Goal: Task Accomplishment & Management: Manage account settings

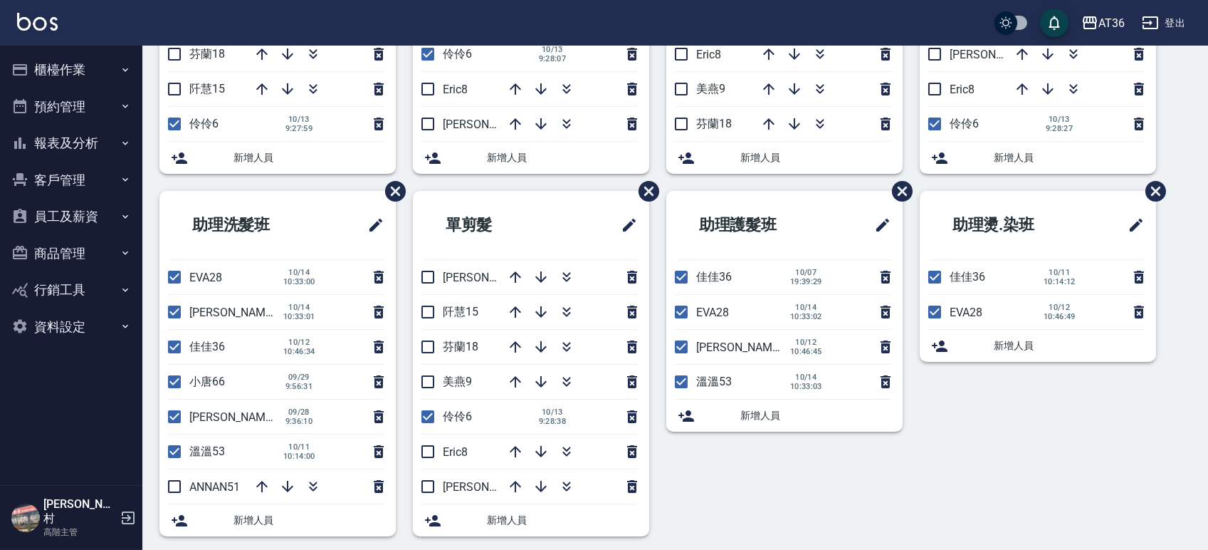
scroll to position [294, 0]
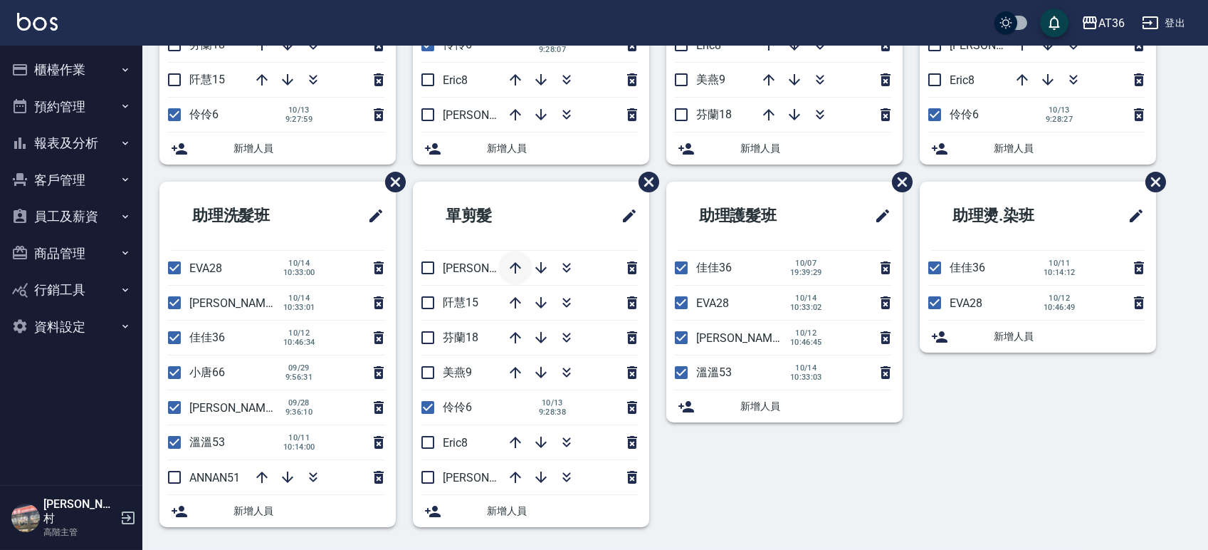
click at [503, 269] on button "button" at bounding box center [515, 268] width 34 height 34
drag, startPoint x: 51, startPoint y: 77, endPoint x: 73, endPoint y: 99, distance: 31.2
click at [51, 78] on button "櫃檯作業" at bounding box center [71, 69] width 131 height 37
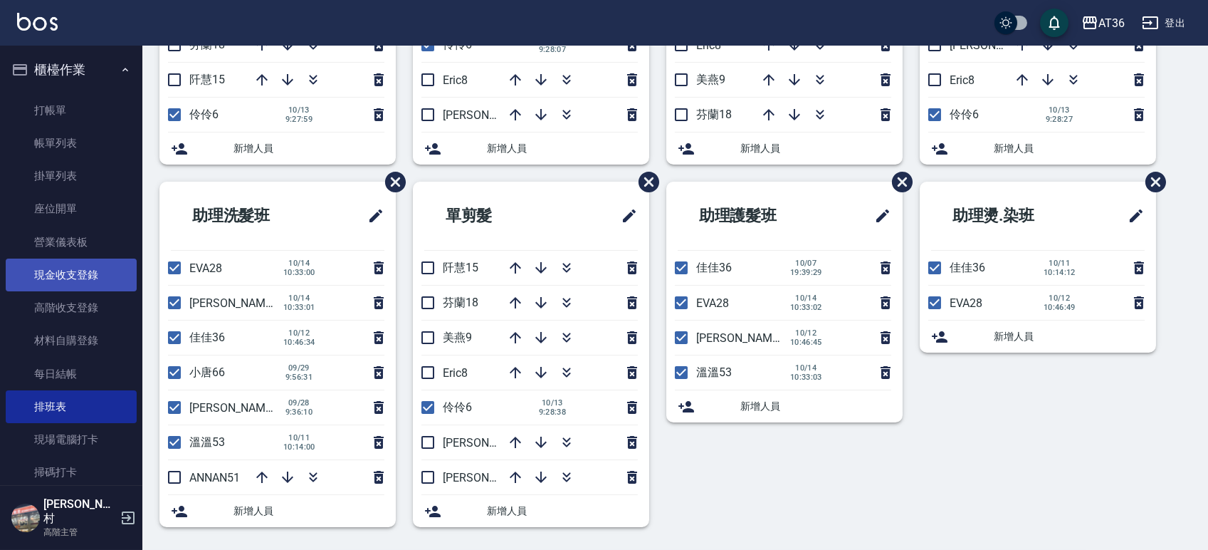
drag, startPoint x: 87, startPoint y: 271, endPoint x: 66, endPoint y: 258, distance: 24.9
click at [86, 273] on link "現金收支登錄" at bounding box center [71, 274] width 131 height 33
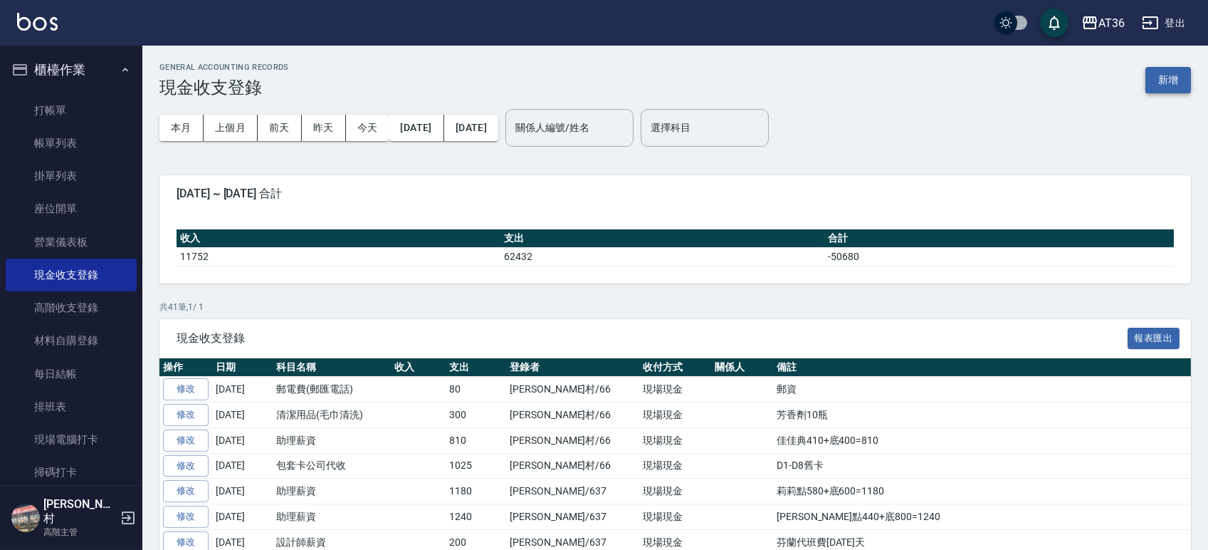
click at [1168, 76] on button "新增" at bounding box center [1169, 80] width 46 height 26
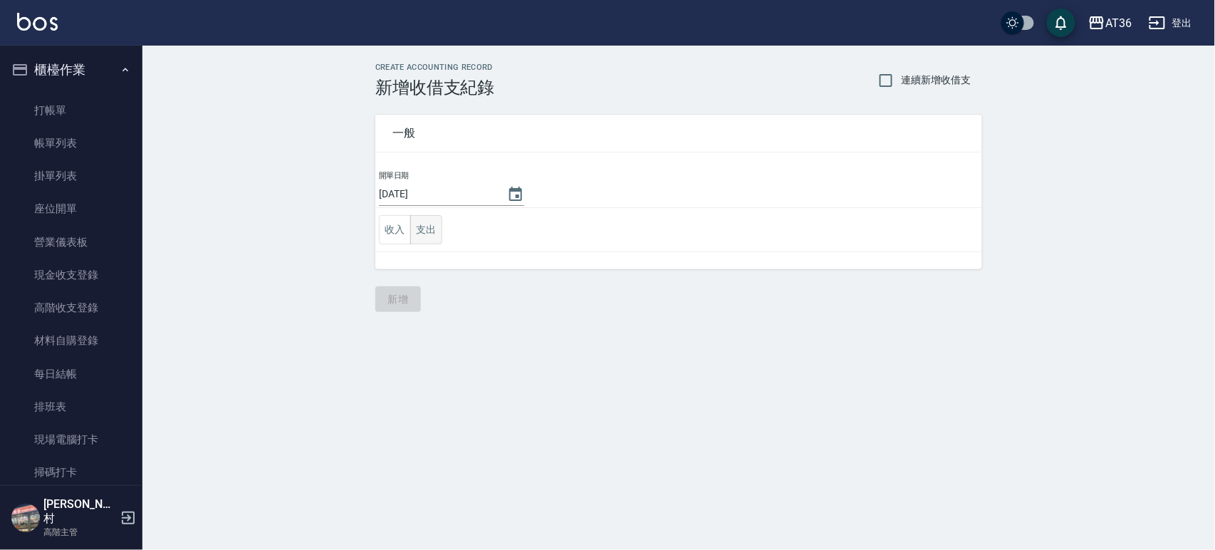
click at [423, 227] on button "支出" at bounding box center [426, 229] width 32 height 29
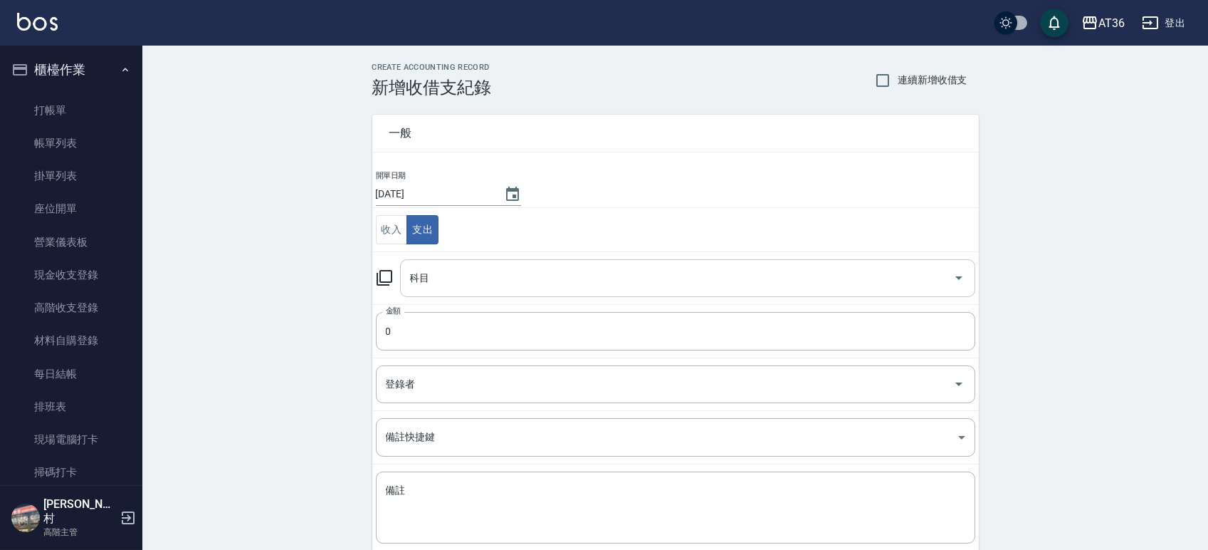
click at [429, 275] on div "科目 科目" at bounding box center [687, 278] width 575 height 38
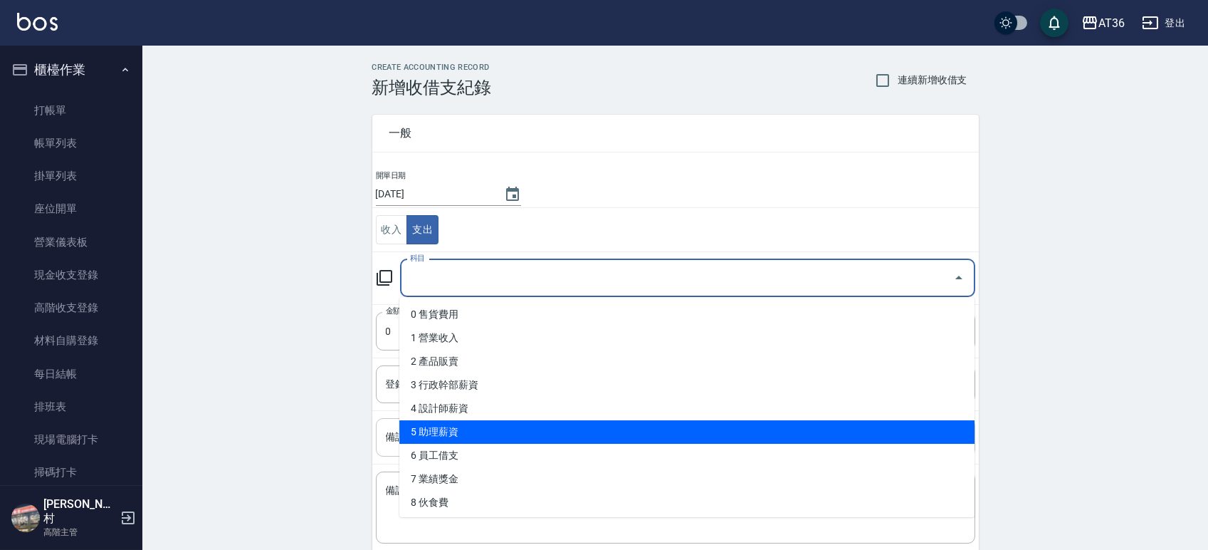
drag, startPoint x: 500, startPoint y: 436, endPoint x: 538, endPoint y: 422, distance: 41.3
click at [500, 436] on li "5 助理薪資" at bounding box center [686, 431] width 575 height 23
type input "5 助理薪資"
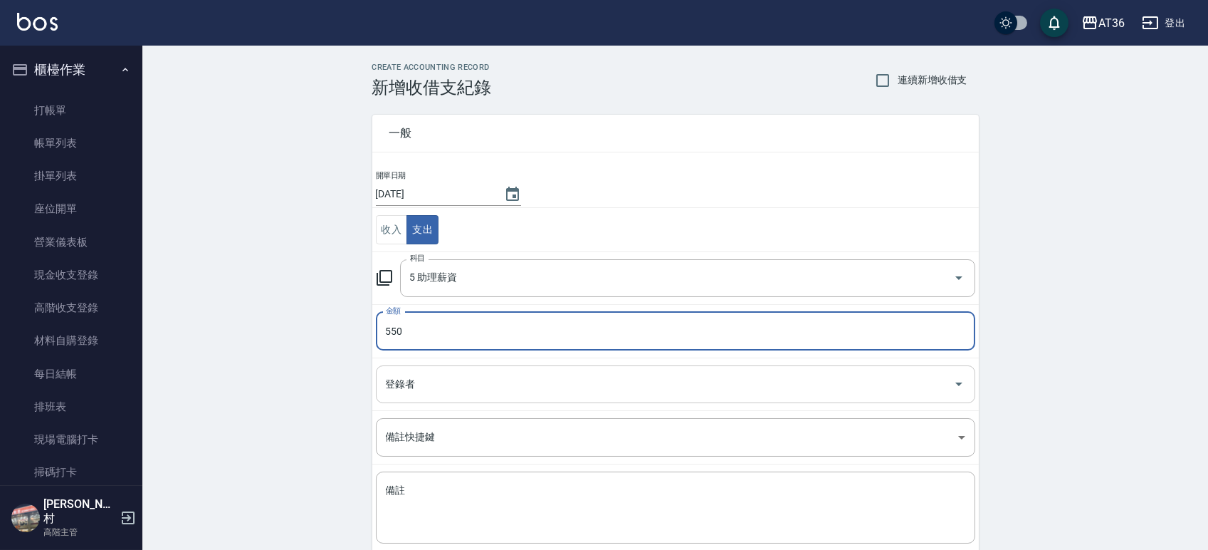
type input "550"
click at [408, 383] on div "登錄者 登錄者" at bounding box center [676, 384] width 600 height 38
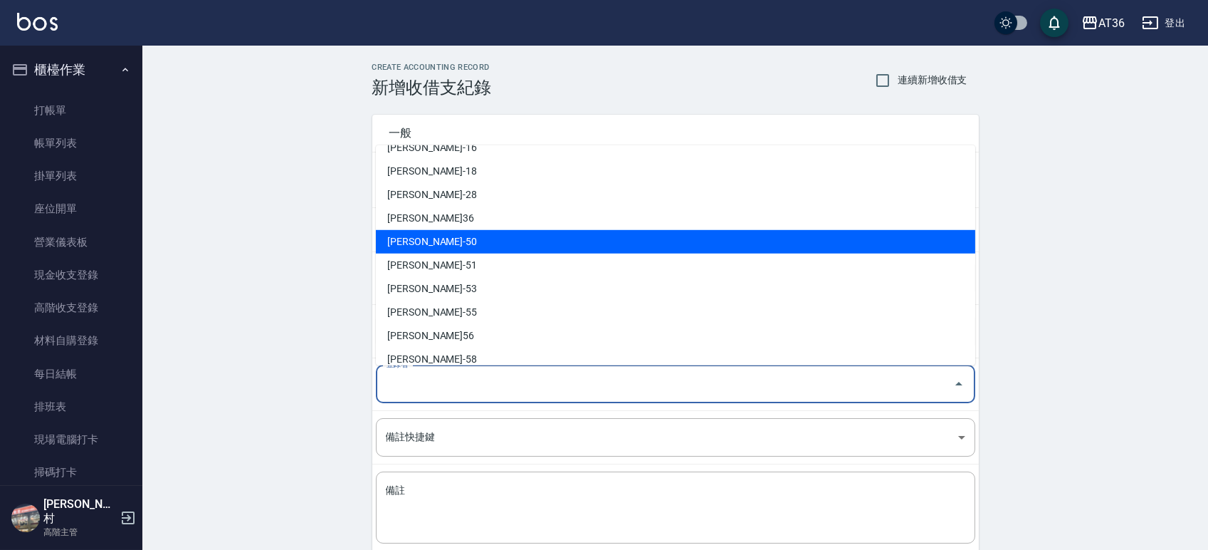
scroll to position [237, 0]
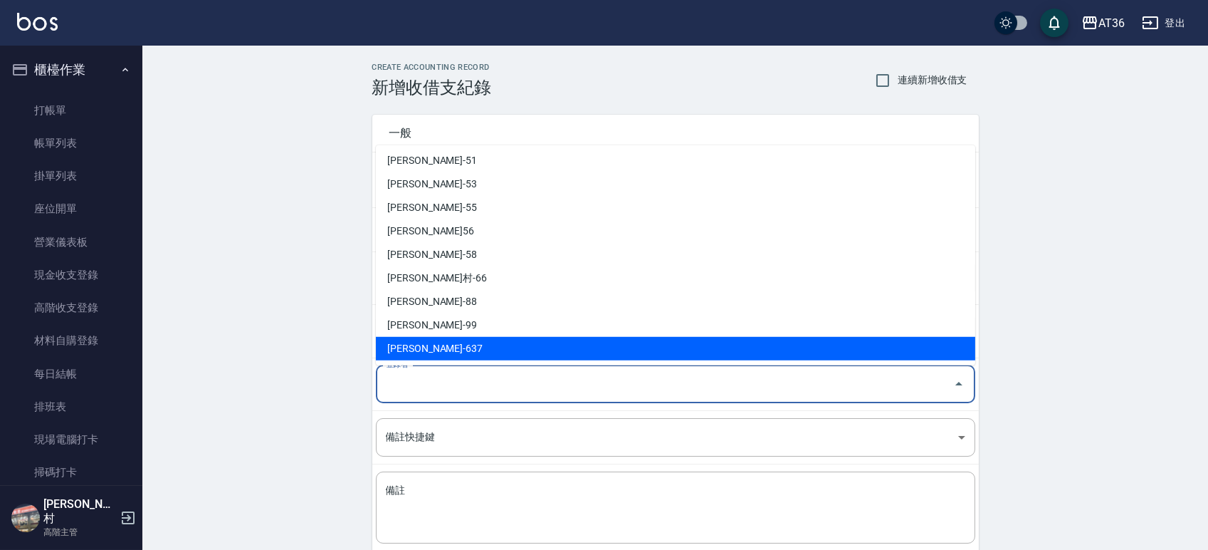
click at [433, 342] on li "[PERSON_NAME]-637" at bounding box center [676, 348] width 600 height 23
type input "[PERSON_NAME]-637"
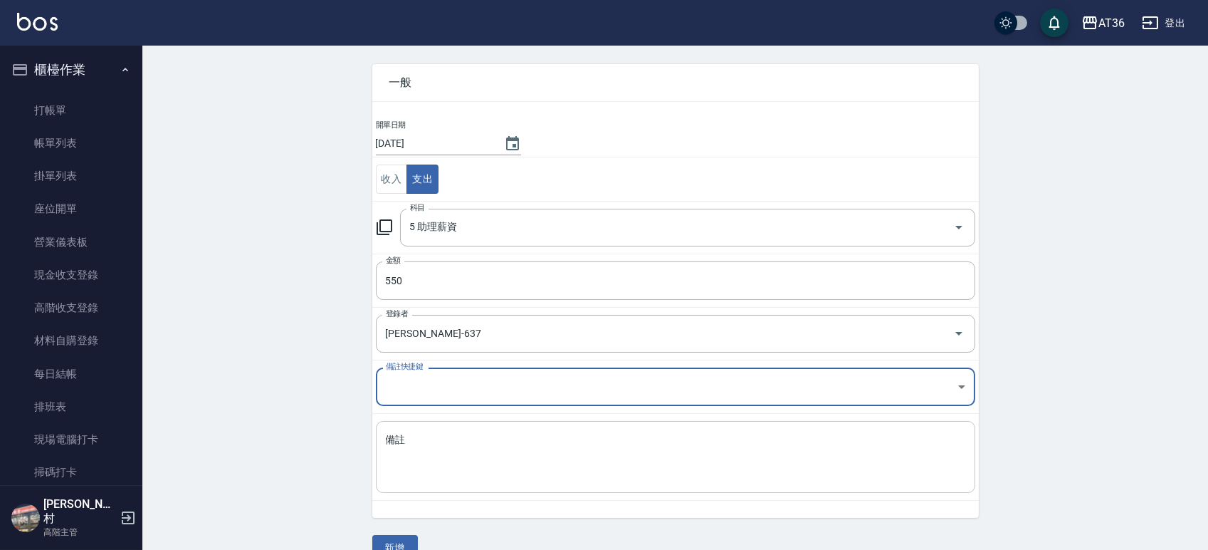
scroll to position [78, 0]
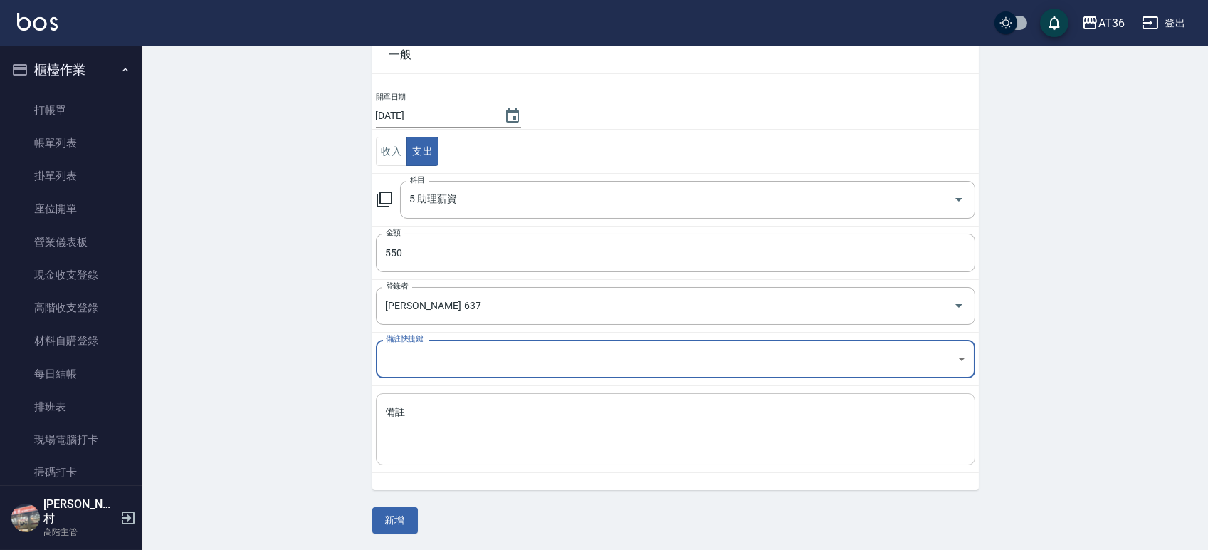
drag, startPoint x: 431, startPoint y: 409, endPoint x: 437, endPoint y: 404, distance: 7.7
click at [434, 405] on textarea "備註" at bounding box center [676, 429] width 580 height 48
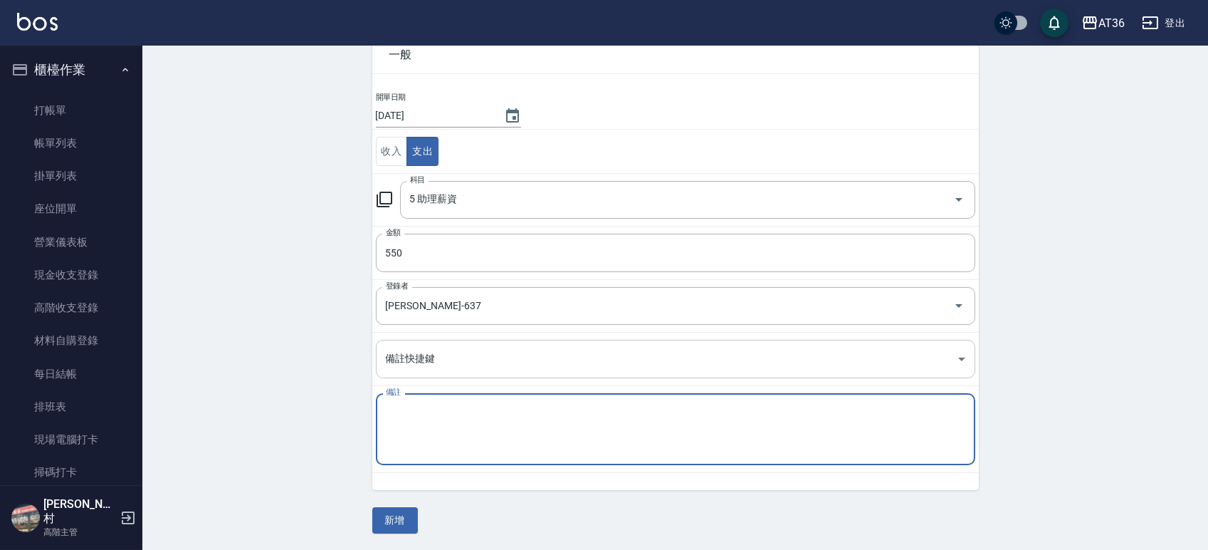
type textarea "a"
click at [446, 413] on textarea "ANNAN點100地" at bounding box center [676, 429] width 580 height 48
type textarea "ANNAN點100底450"
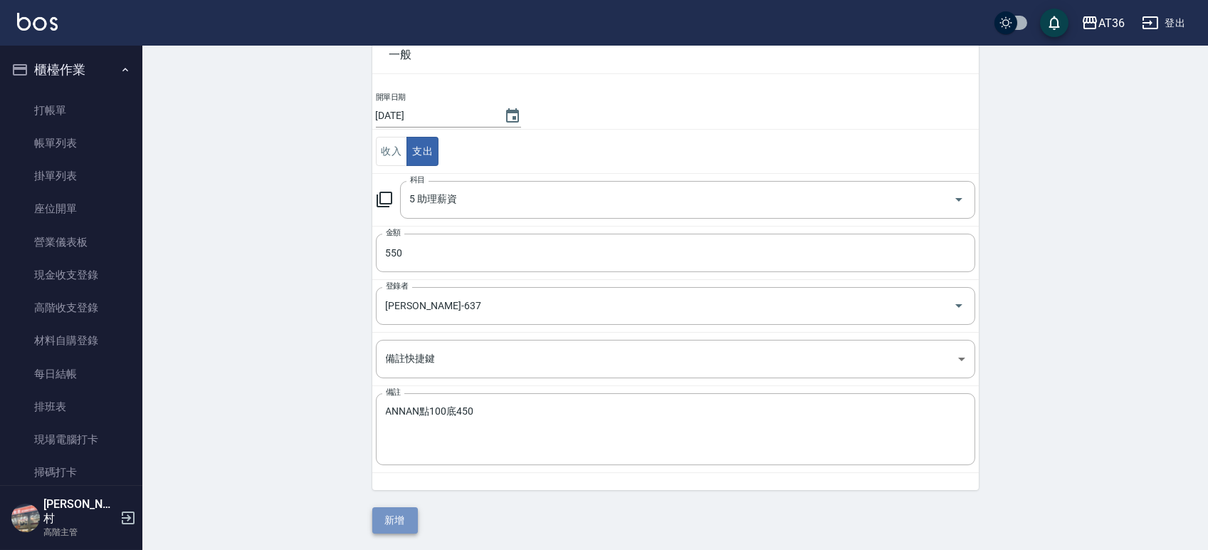
click at [400, 522] on button "新增" at bounding box center [395, 520] width 46 height 26
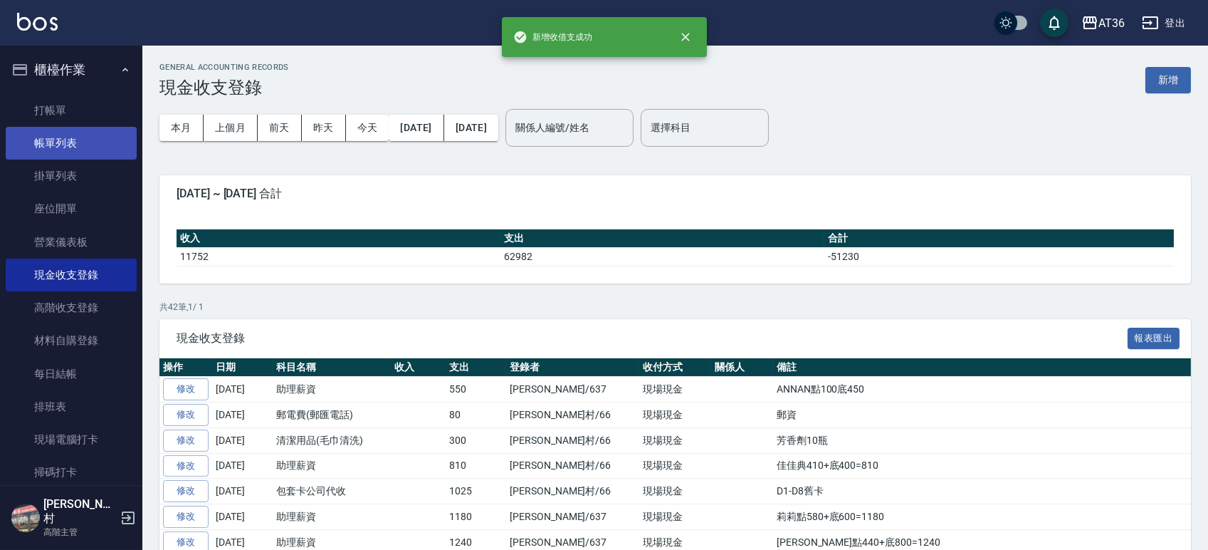
click at [64, 140] on link "帳單列表" at bounding box center [71, 143] width 131 height 33
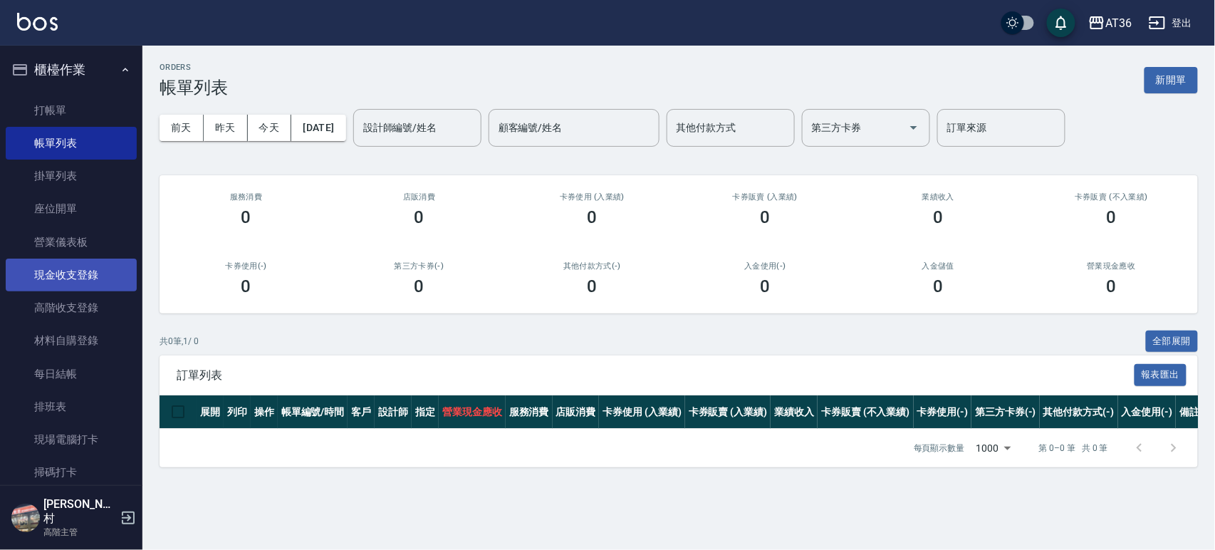
click at [105, 276] on link "現金收支登錄" at bounding box center [71, 274] width 131 height 33
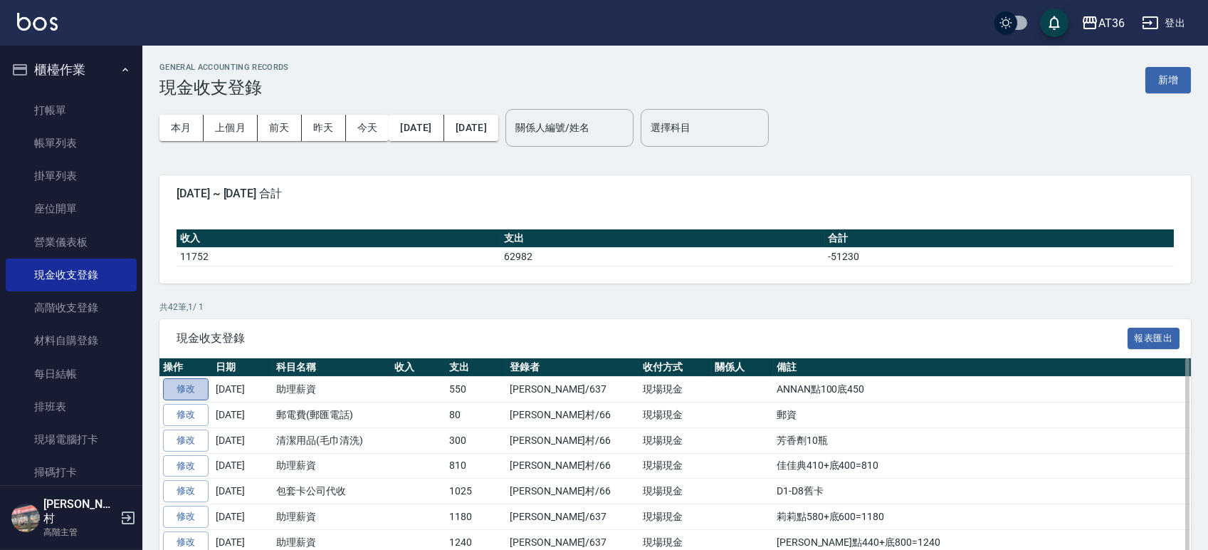
click at [186, 387] on link "修改" at bounding box center [186, 389] width 46 height 22
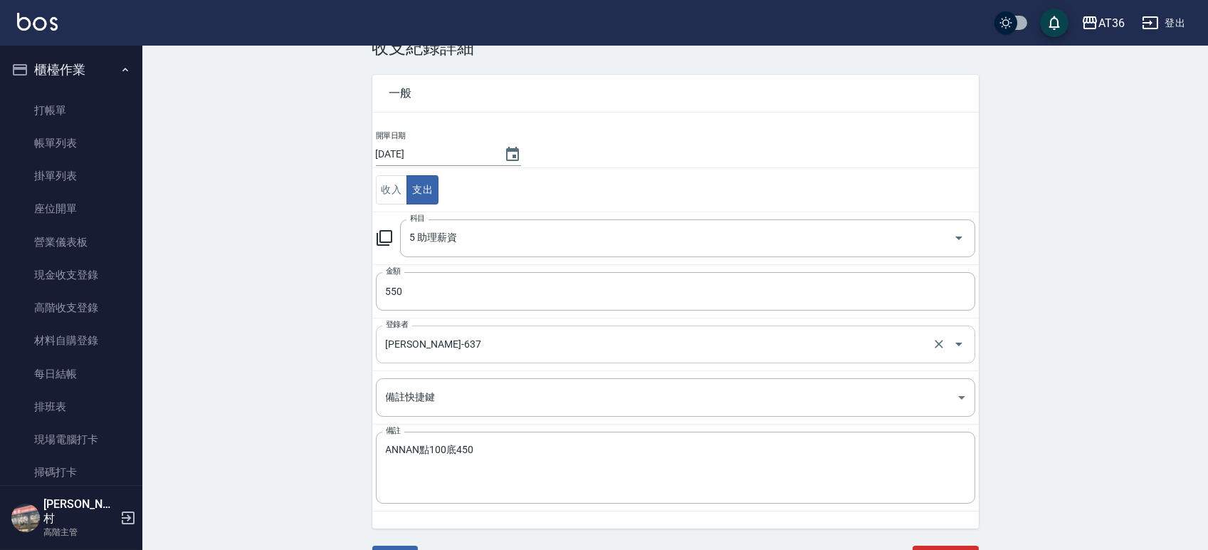
scroll to position [62, 0]
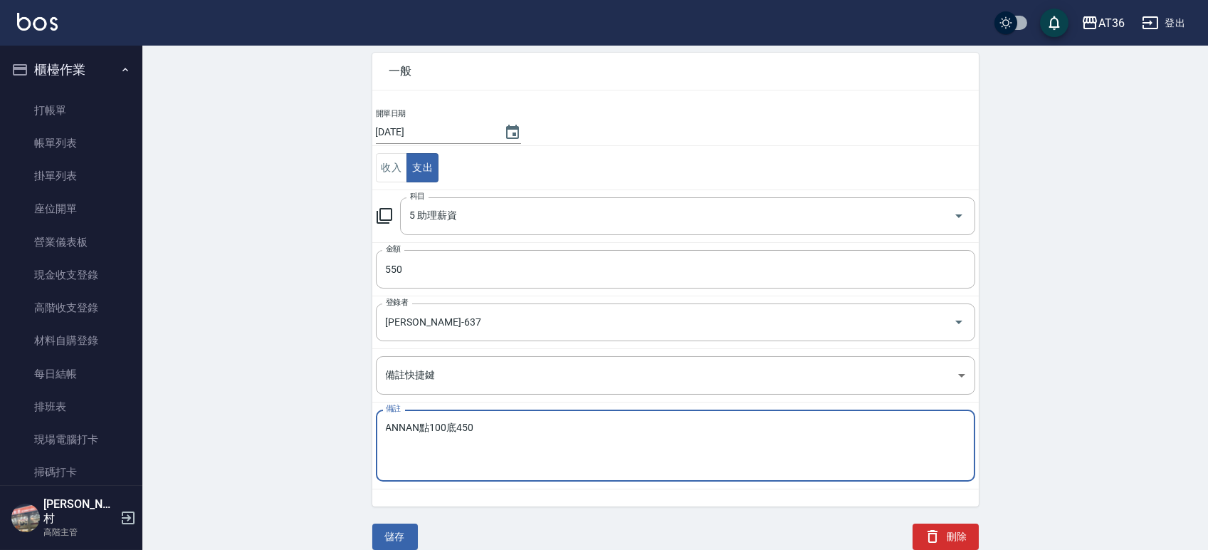
click at [480, 434] on textarea "ANNAN點100底450" at bounding box center [676, 446] width 580 height 48
type textarea "ANNAN點100底450=550"
click at [406, 539] on button "儲存" at bounding box center [395, 536] width 46 height 26
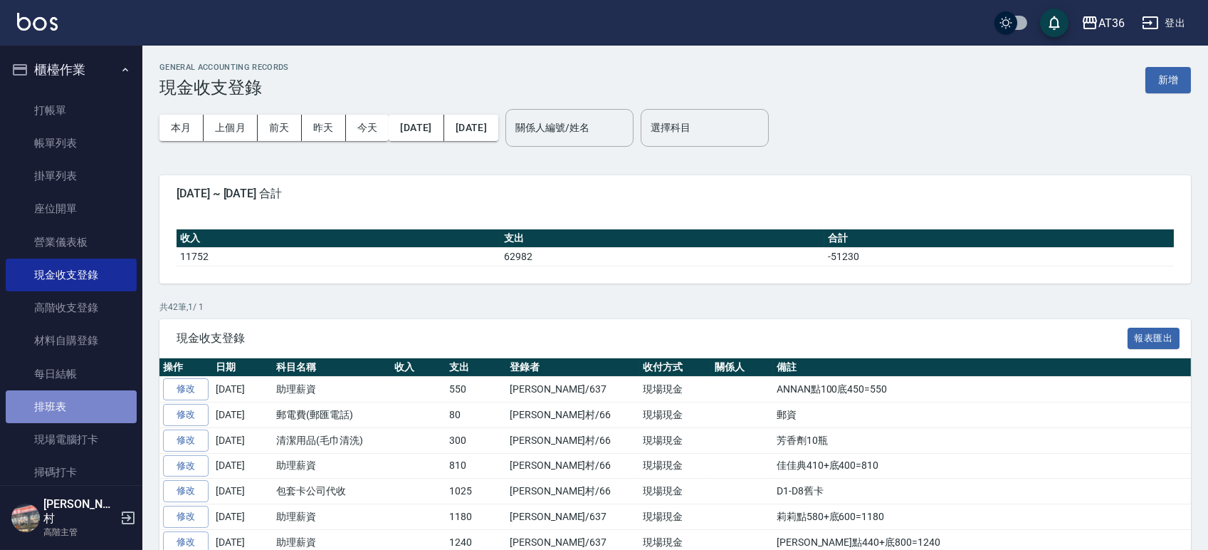
click at [83, 405] on link "排班表" at bounding box center [71, 406] width 131 height 33
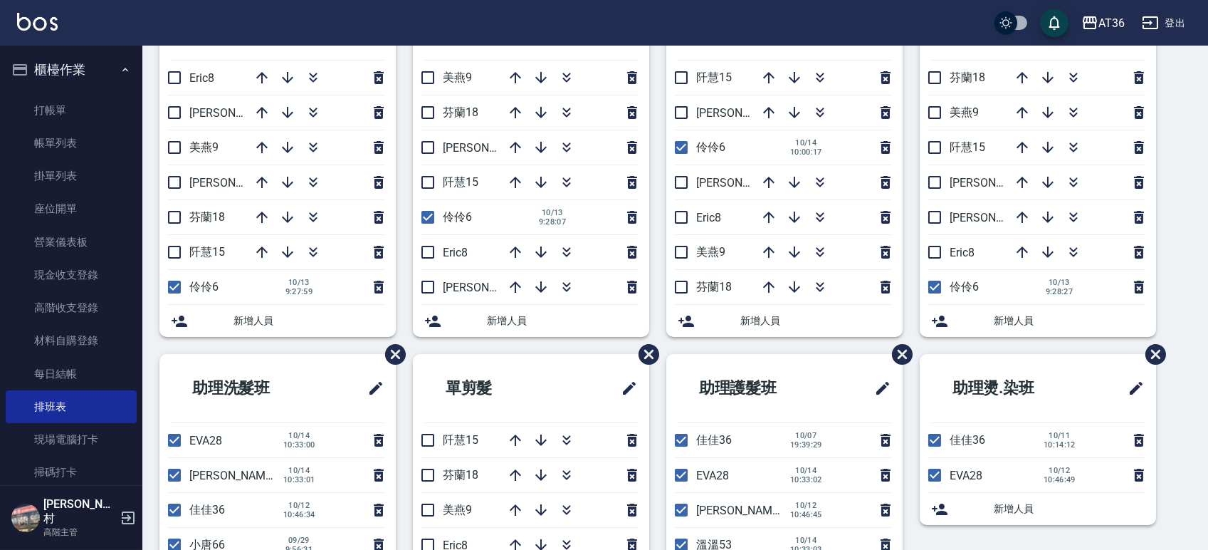
scroll to position [294, 0]
